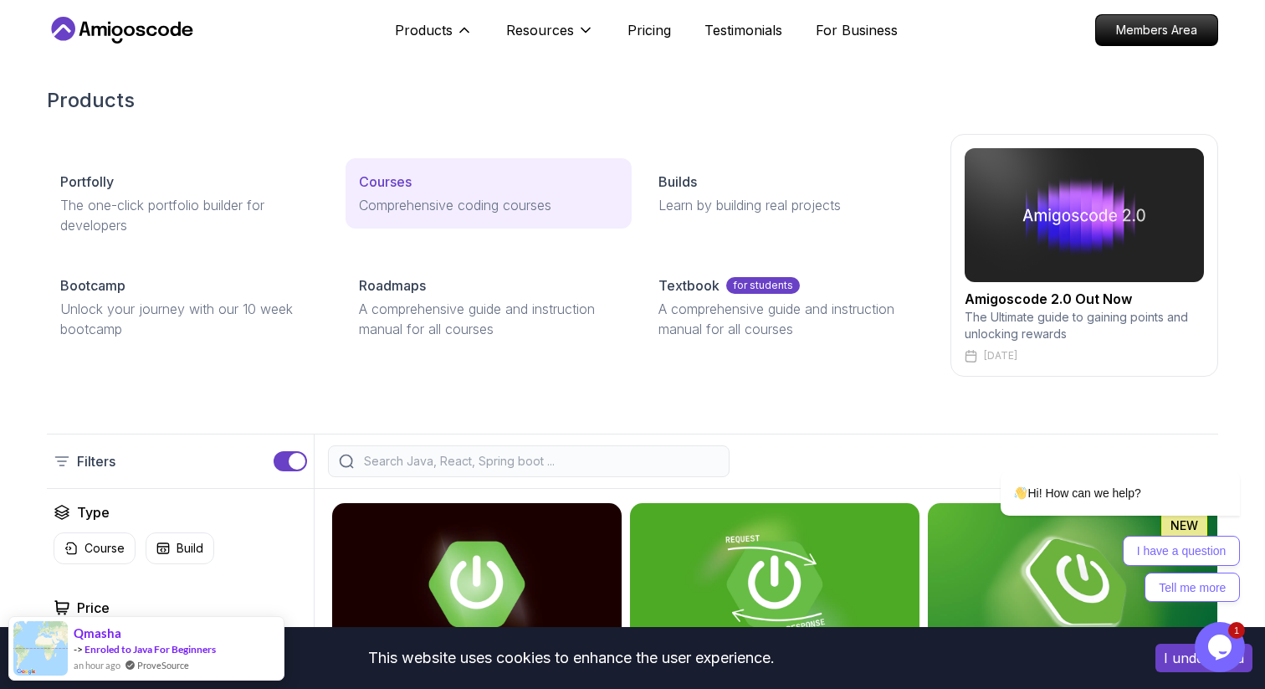
click at [388, 196] on p "Comprehensive coding courses" at bounding box center [488, 205] width 259 height 20
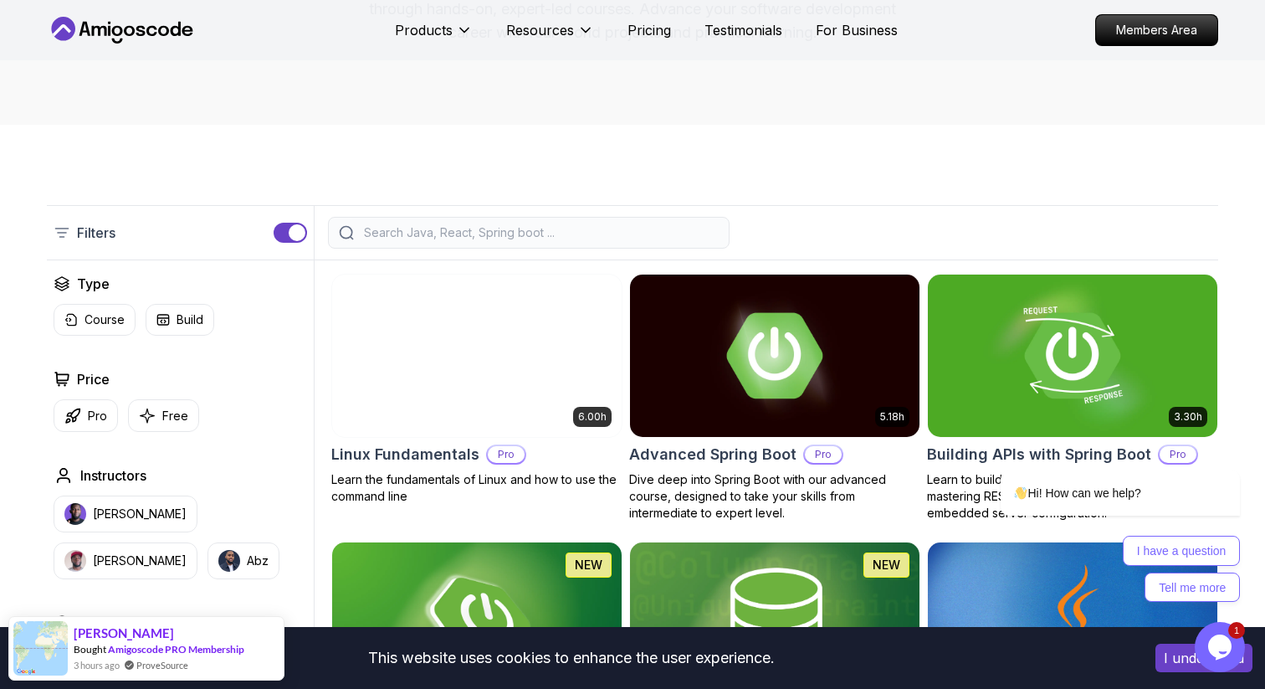
scroll to position [273, 0]
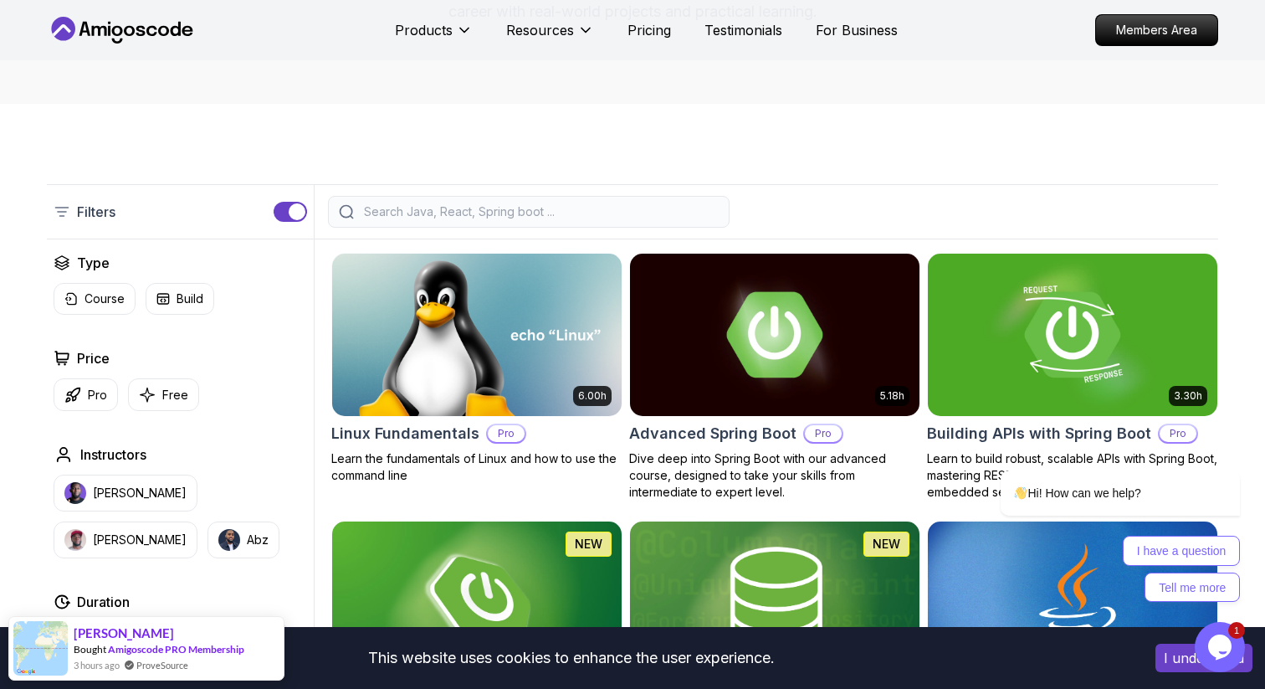
click at [469, 223] on div at bounding box center [529, 212] width 402 height 32
click at [475, 211] on input "search" at bounding box center [540, 211] width 358 height 17
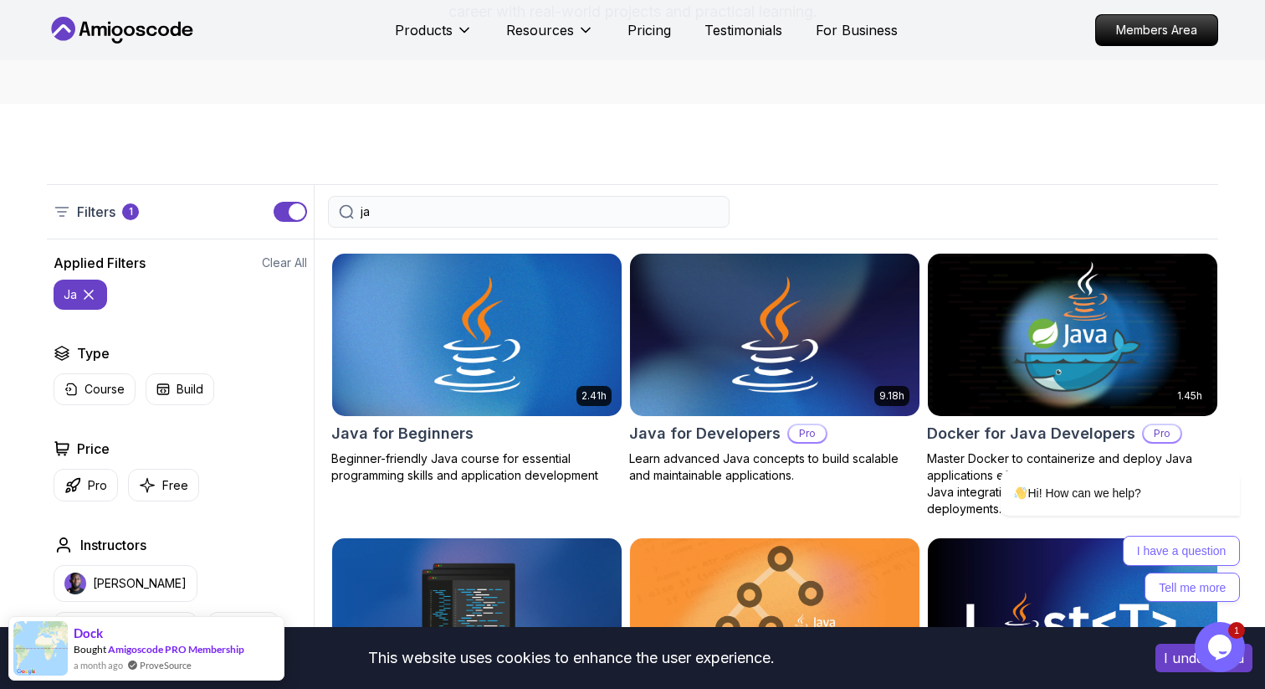
click at [616, 206] on input "ja" at bounding box center [540, 211] width 358 height 17
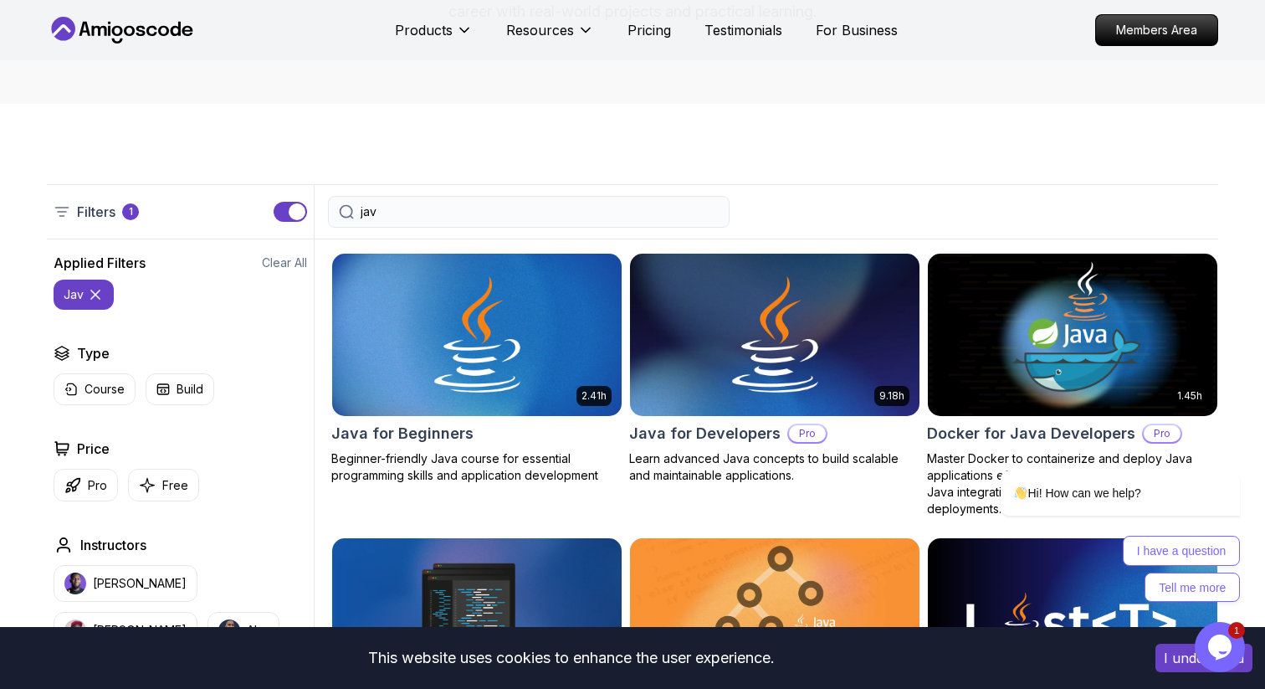
type input "java"
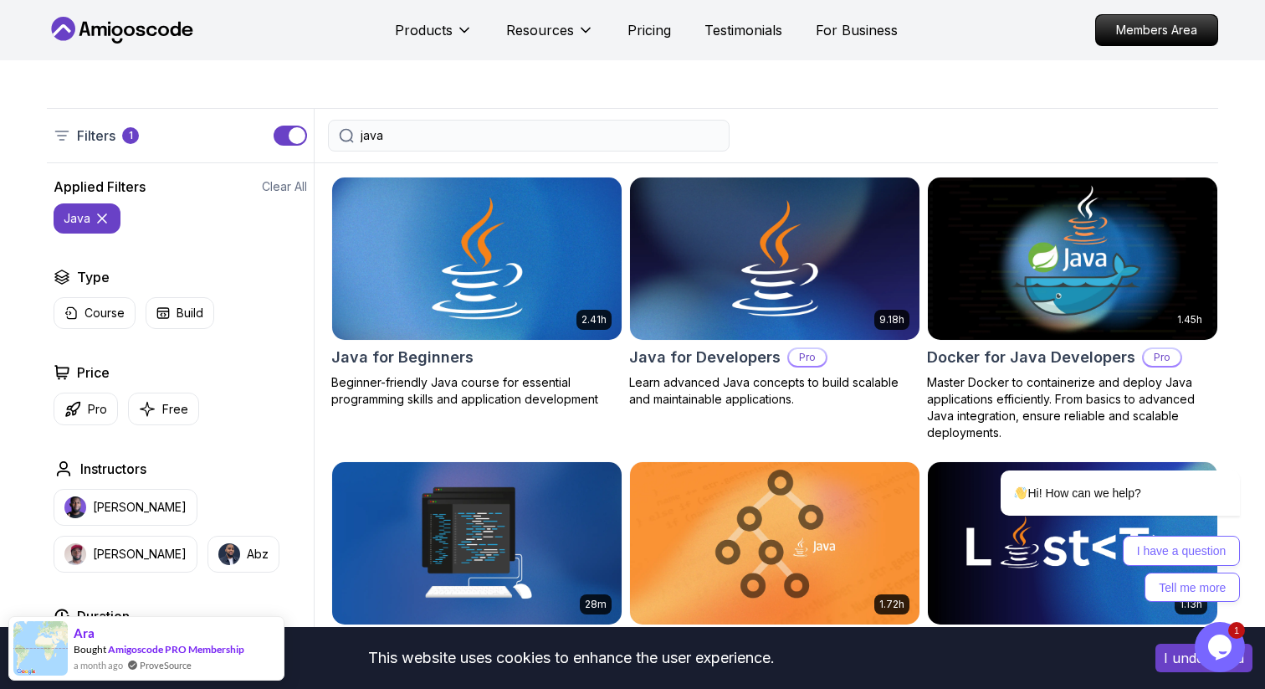
scroll to position [312, 0]
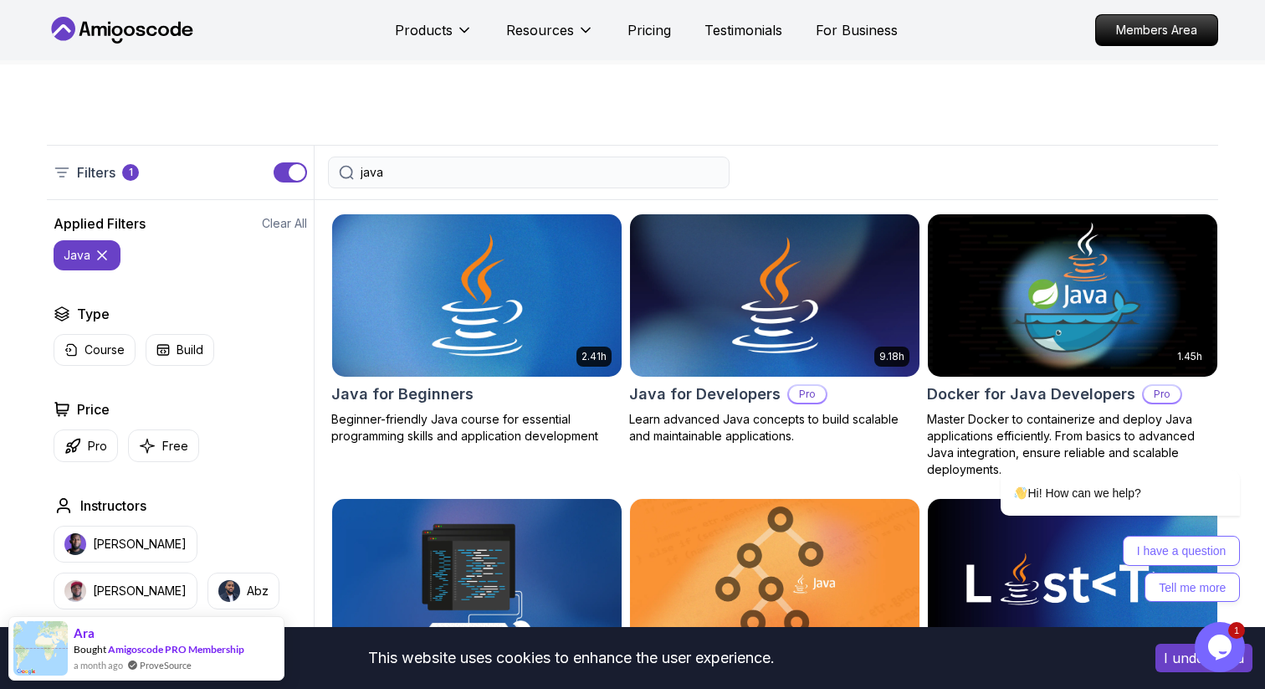
click at [527, 311] on img at bounding box center [477, 295] width 304 height 170
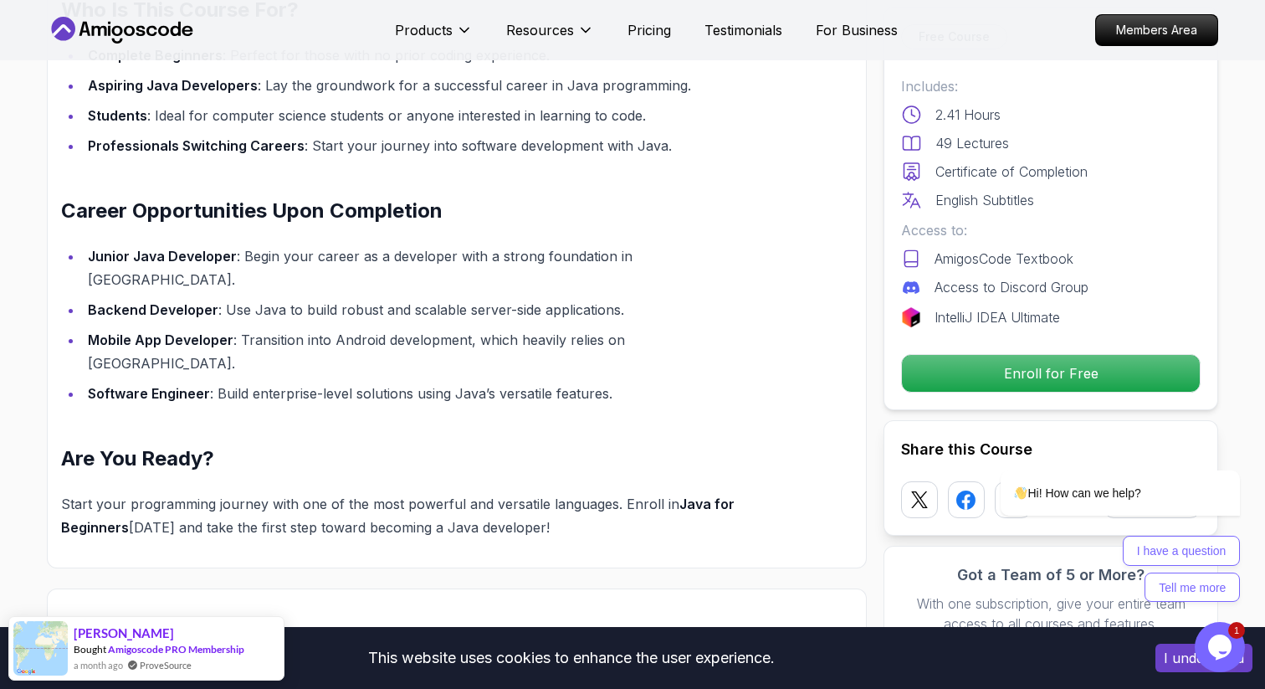
scroll to position [1290, 0]
